Goal: Information Seeking & Learning: Learn about a topic

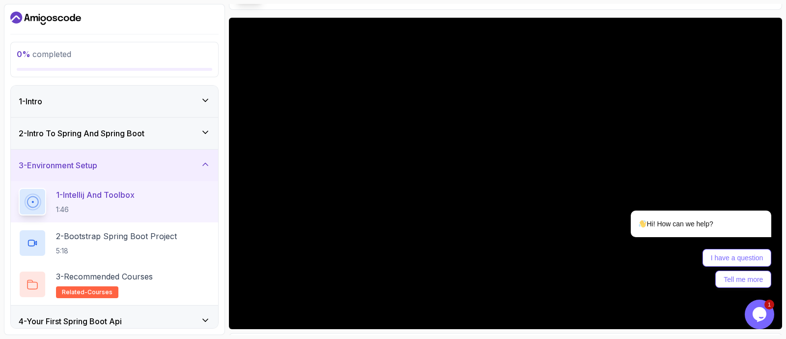
scroll to position [76, 0]
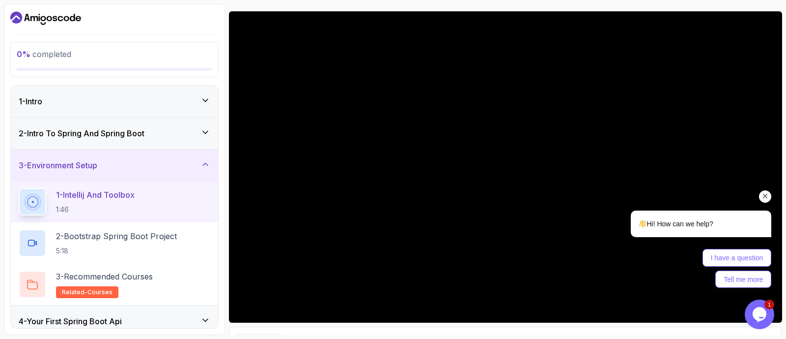
click at [767, 194] on icon "Chat attention grabber" at bounding box center [765, 196] width 9 height 9
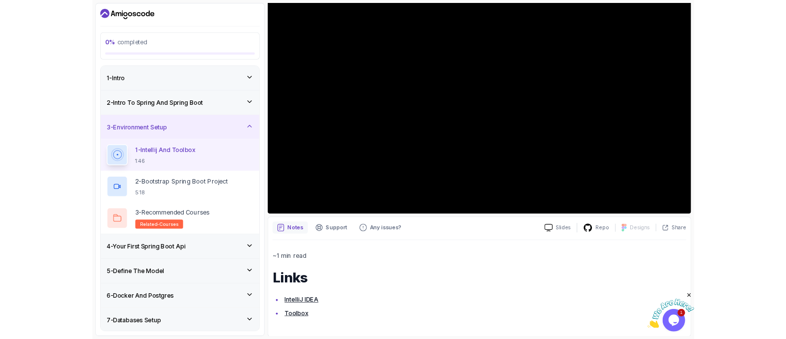
scroll to position [162, 0]
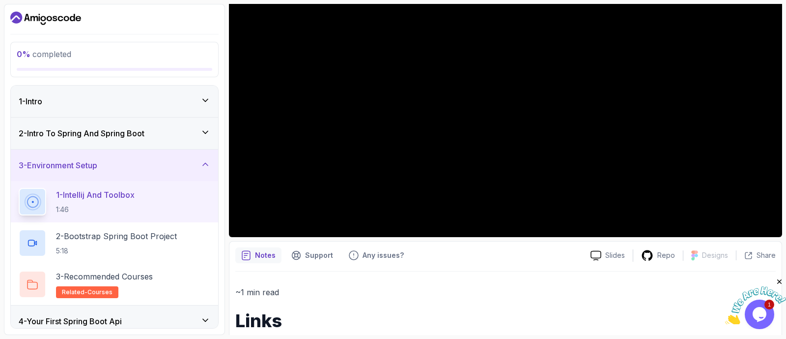
click at [70, 10] on icon "Dashboard" at bounding box center [45, 18] width 71 height 16
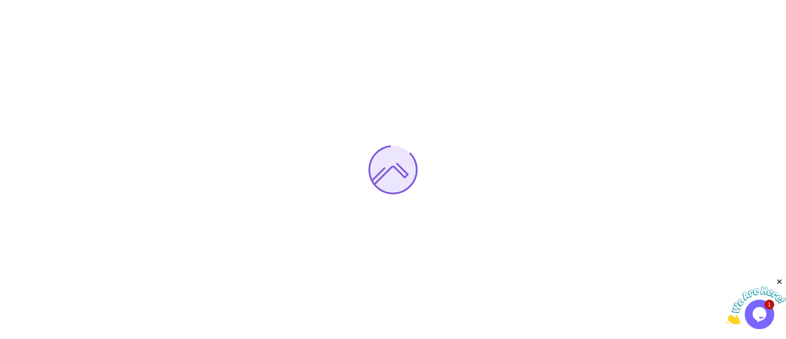
click at [780, 278] on icon "Close" at bounding box center [780, 281] width 9 height 9
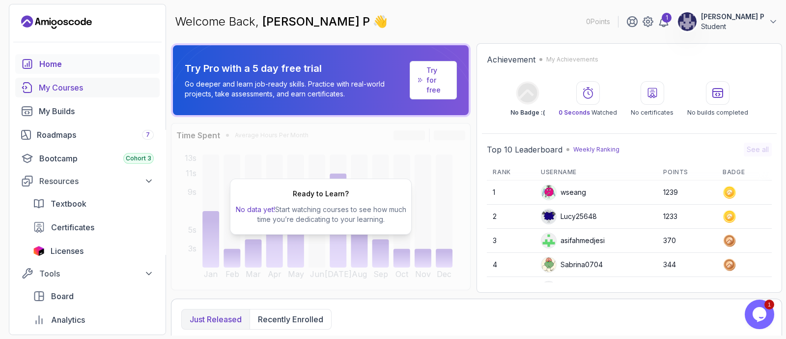
click at [67, 88] on div "My Courses" at bounding box center [96, 88] width 115 height 12
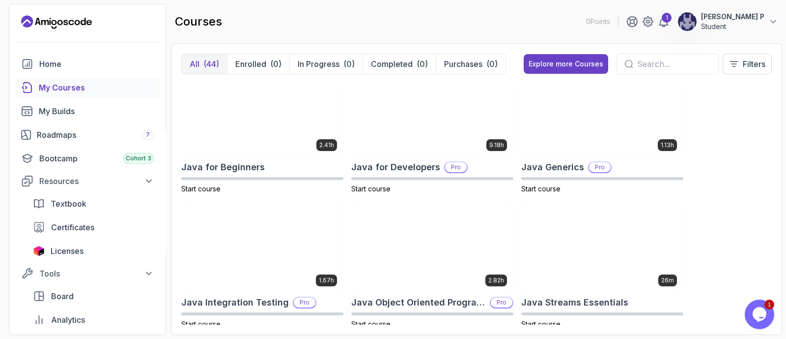
scroll to position [694, 0]
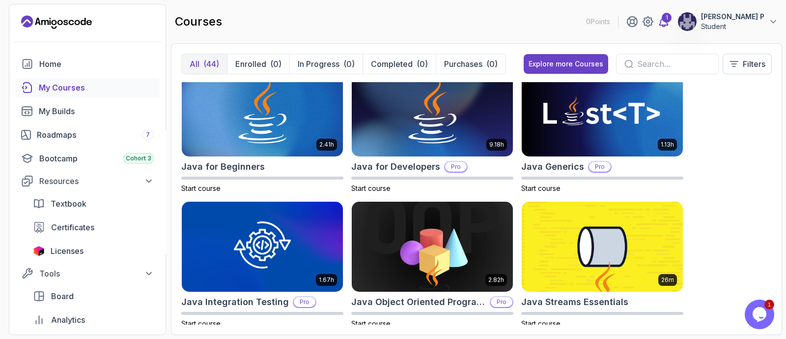
click at [668, 23] on icon at bounding box center [664, 22] width 8 height 10
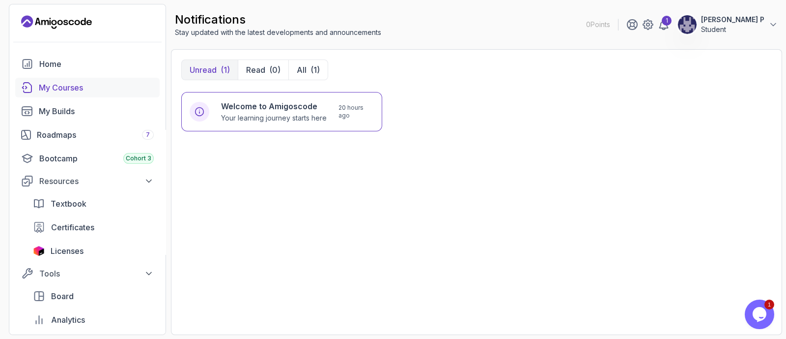
click at [70, 87] on div "My Courses" at bounding box center [96, 88] width 115 height 12
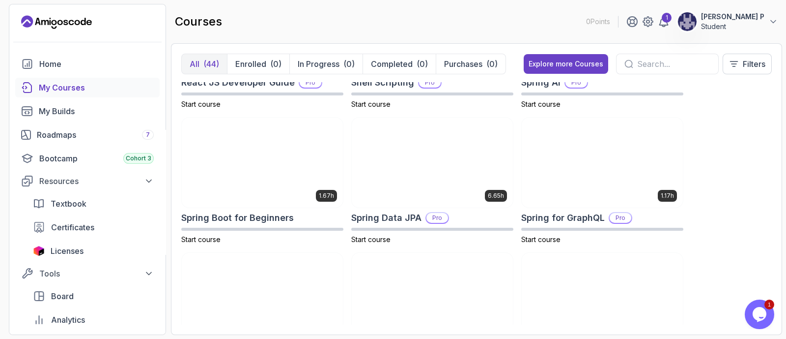
scroll to position [1592, 0]
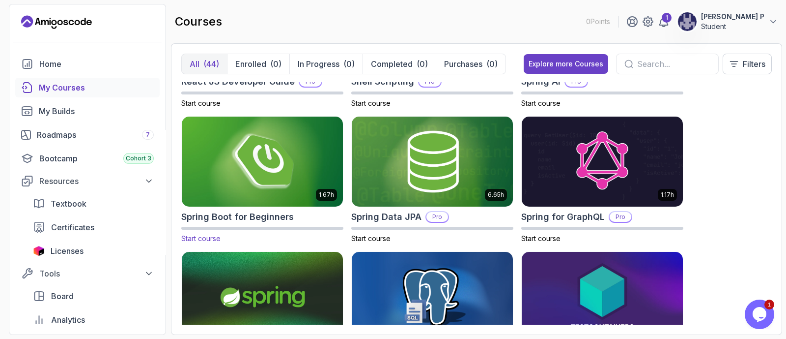
click at [292, 165] on img at bounding box center [262, 161] width 169 height 95
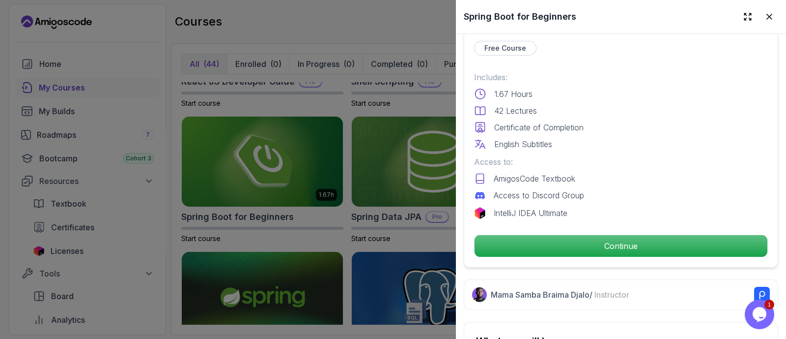
scroll to position [240, 0]
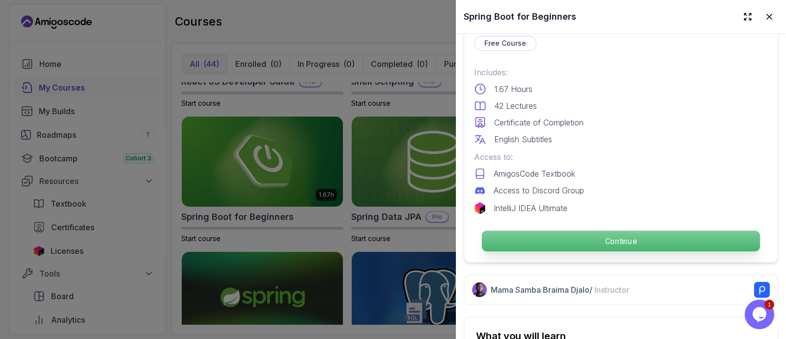
click at [622, 238] on p "Continue" at bounding box center [621, 240] width 278 height 21
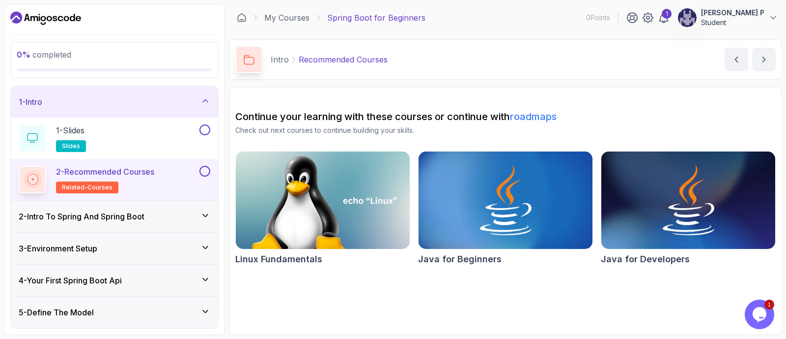
scroll to position [49, 0]
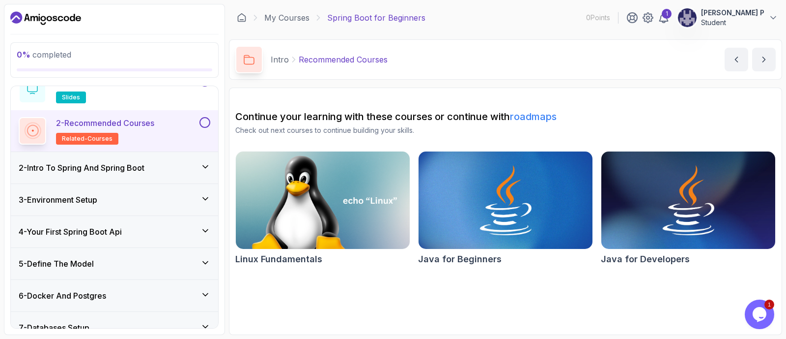
click at [115, 171] on h3 "2 - Intro To Spring And Spring Boot" at bounding box center [82, 168] width 126 height 12
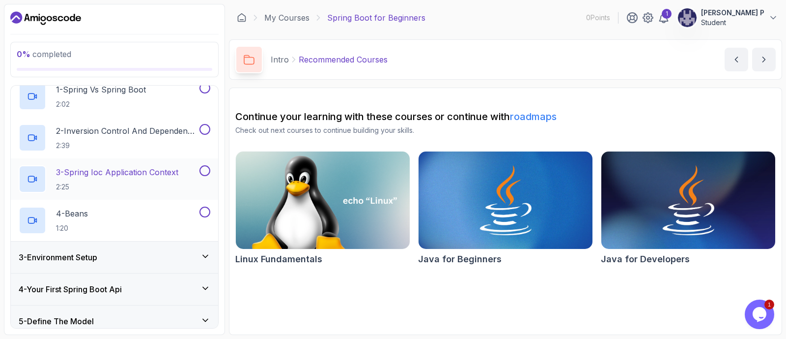
scroll to position [77, 0]
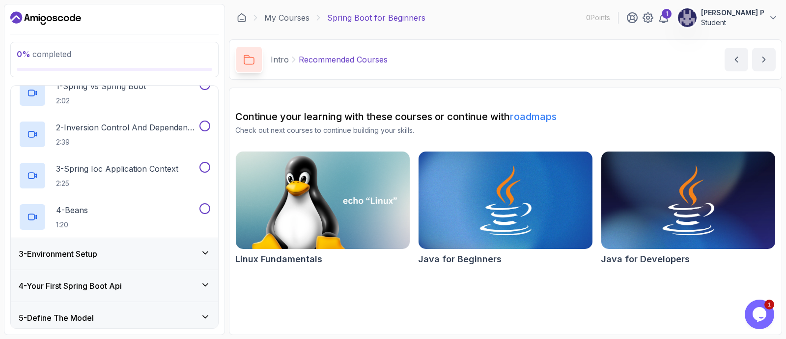
click at [97, 254] on h3 "3 - Environment Setup" at bounding box center [58, 254] width 79 height 12
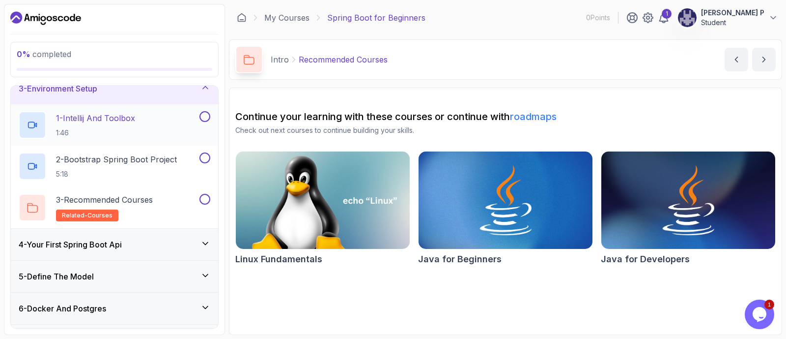
scroll to position [70, 0]
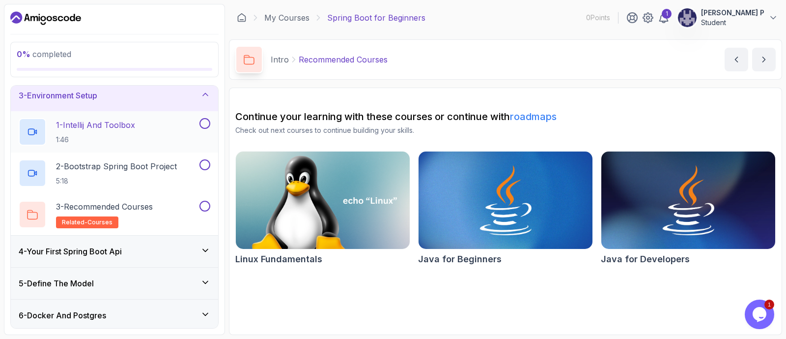
click at [93, 137] on p "1:46" at bounding box center [95, 140] width 79 height 10
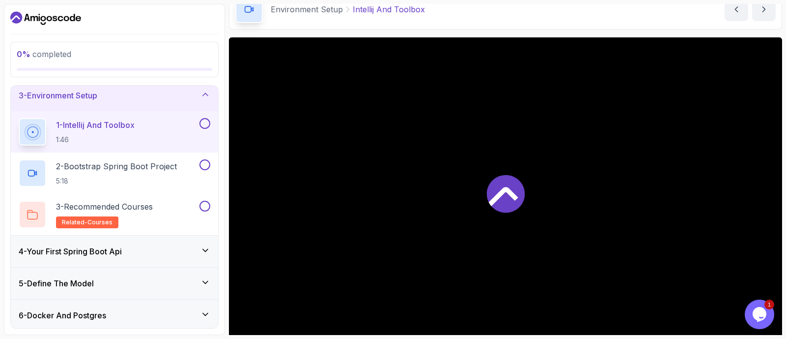
scroll to position [53, 0]
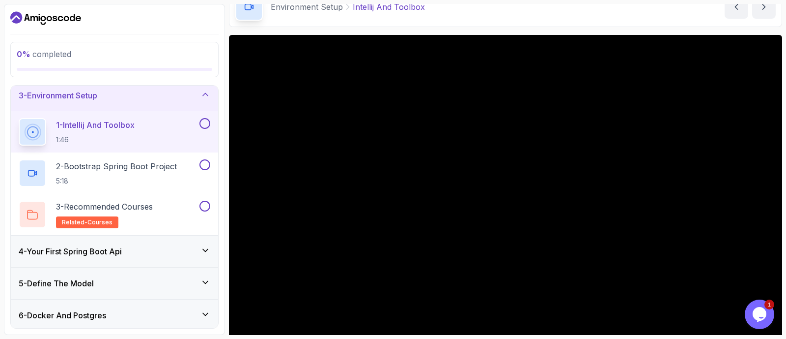
click at [494, 27] on main "My Courses Spring Boot for Beginners 0 Points 1 [PERSON_NAME] P Student 3 - Env…" at bounding box center [505, 169] width 553 height 331
